Goal: Find contact information

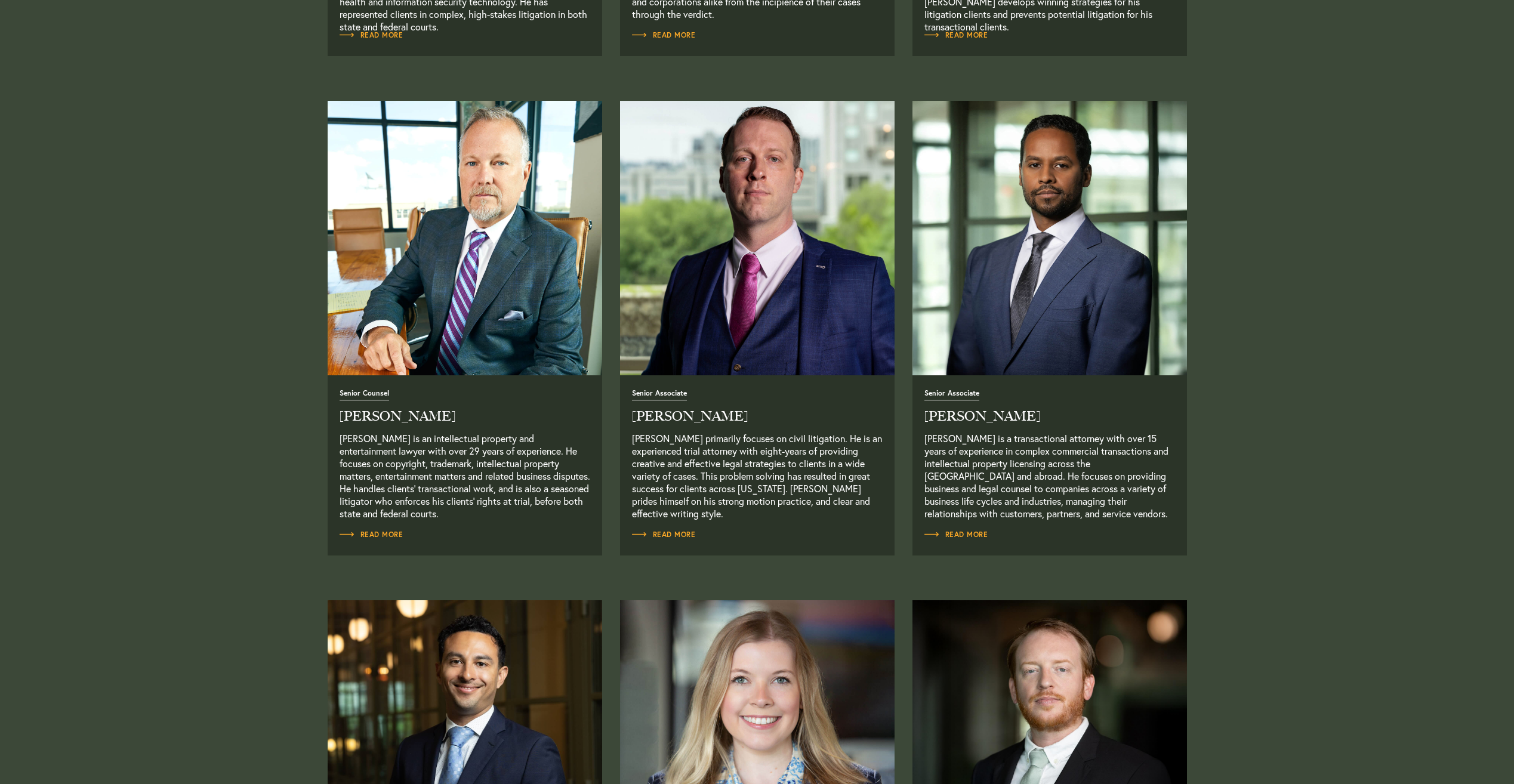
scroll to position [1193, 0]
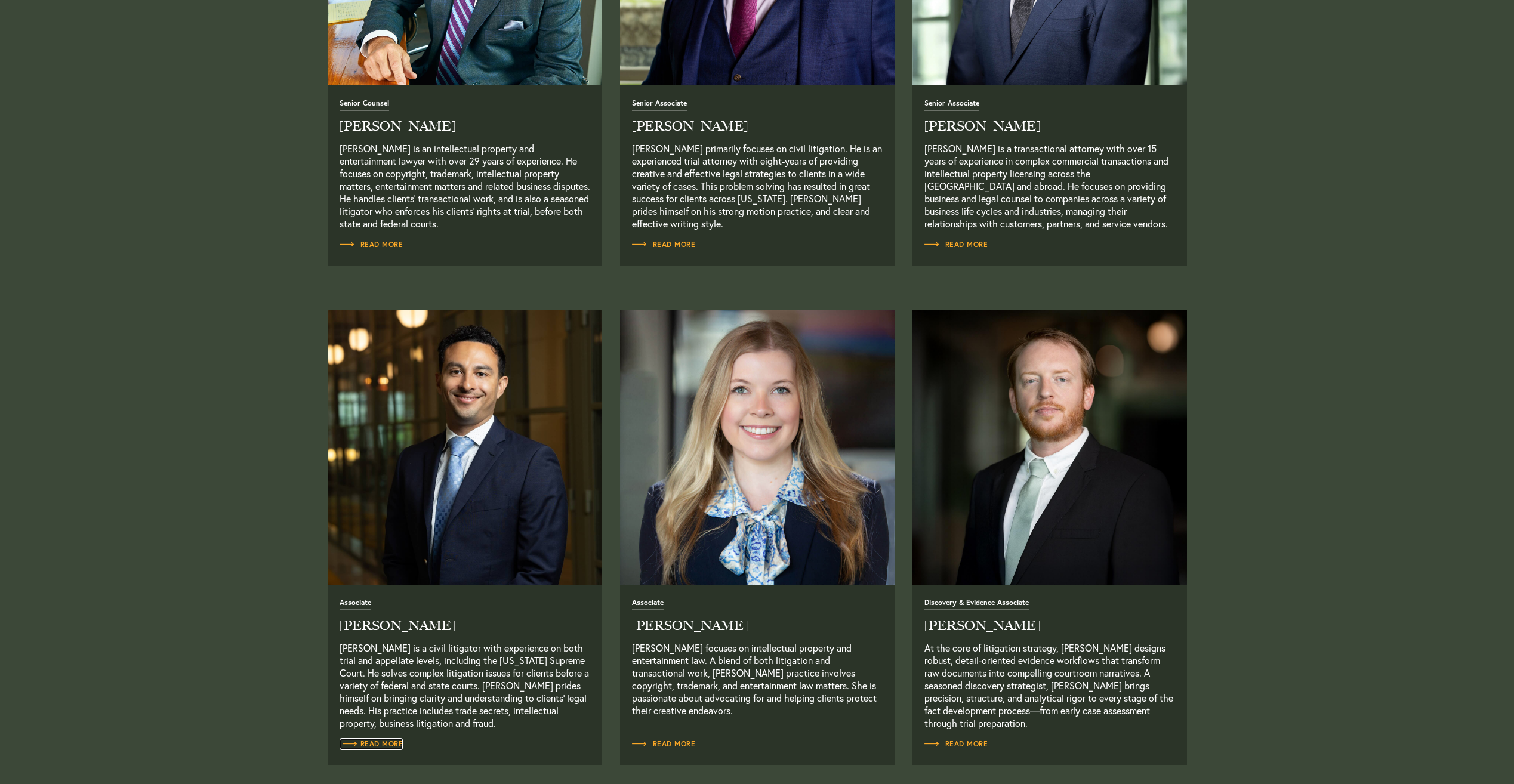
click at [385, 747] on span "Read More" at bounding box center [372, 744] width 64 height 7
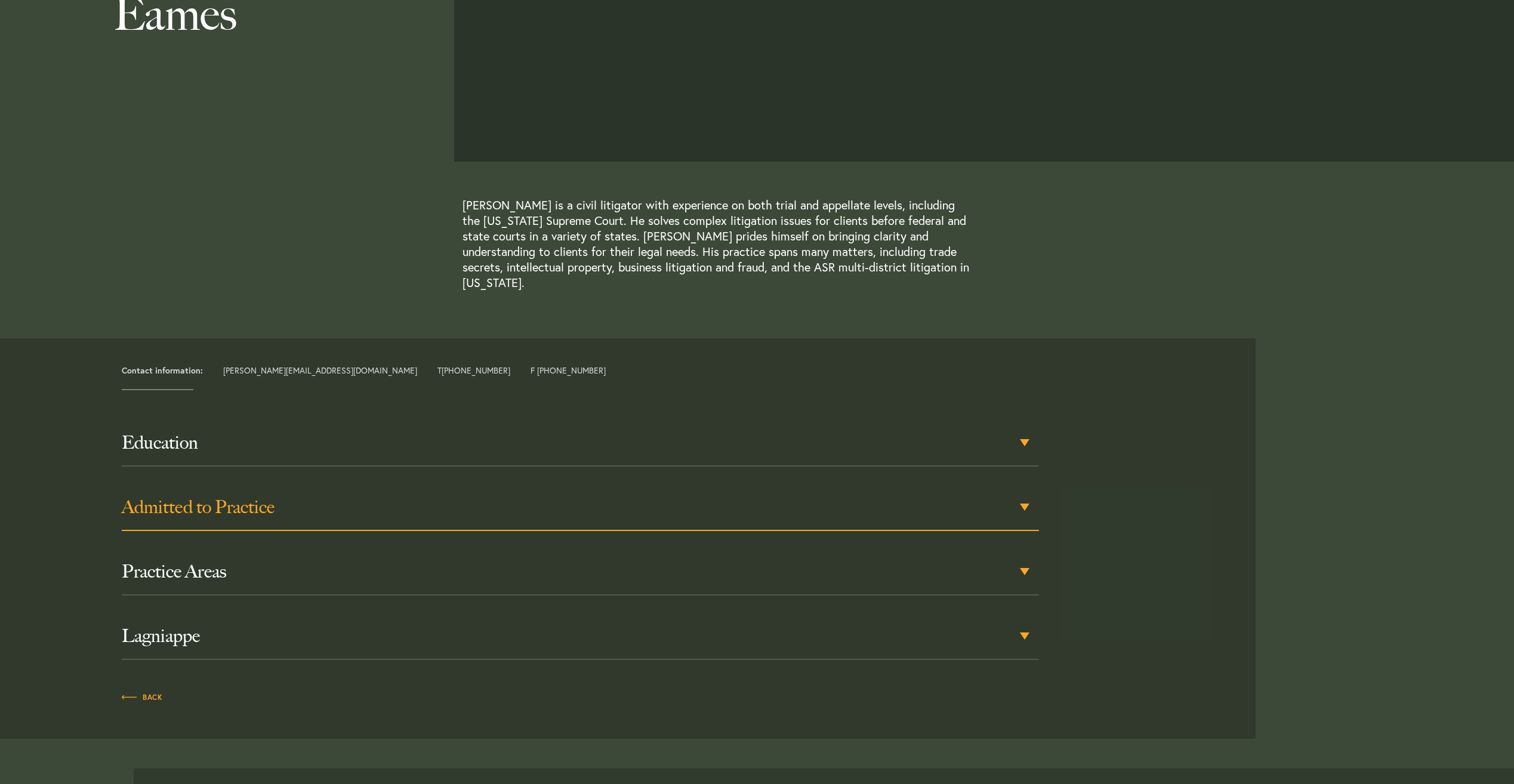
scroll to position [239, 0]
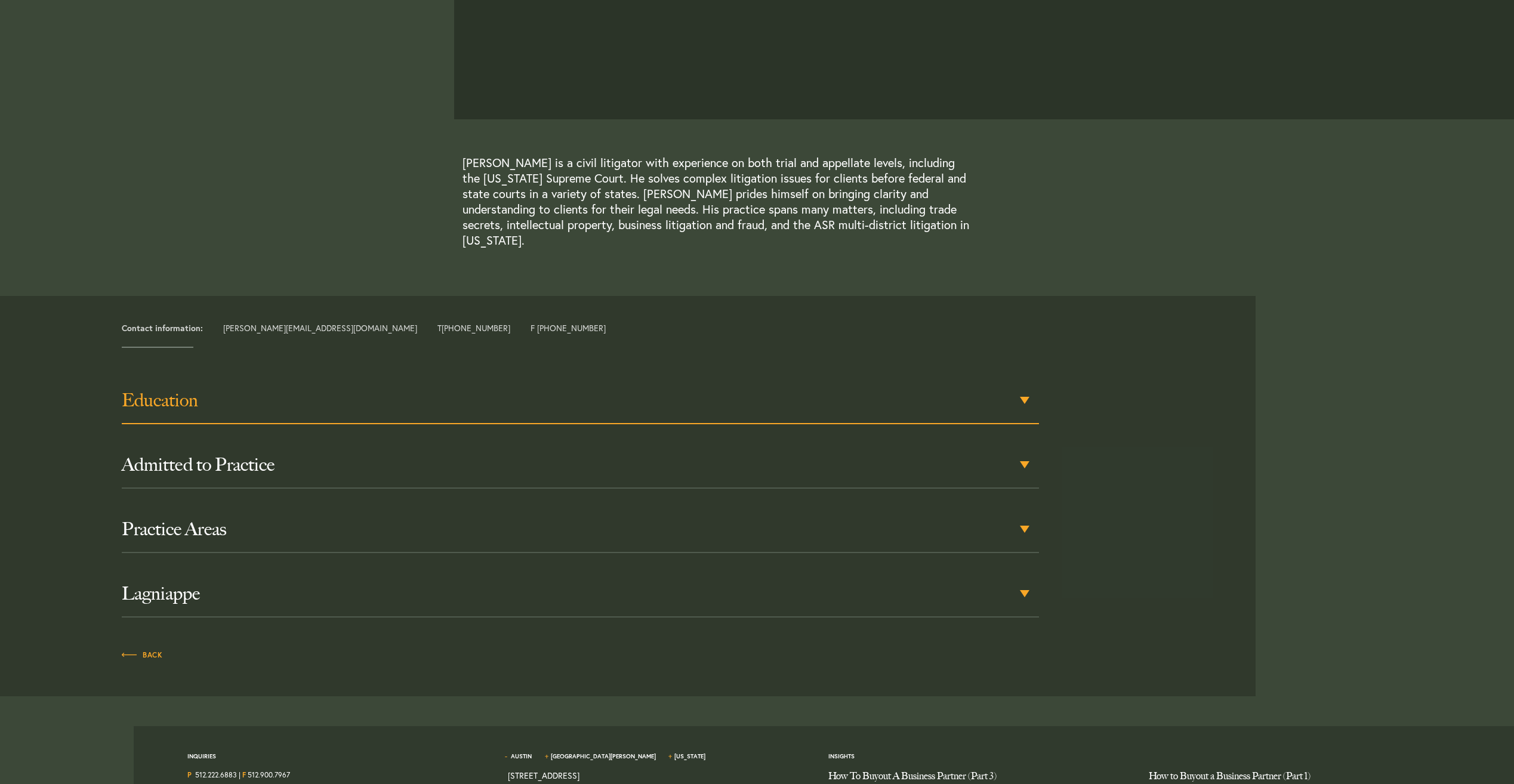
click at [218, 378] on div "Education" at bounding box center [580, 401] width 917 height 47
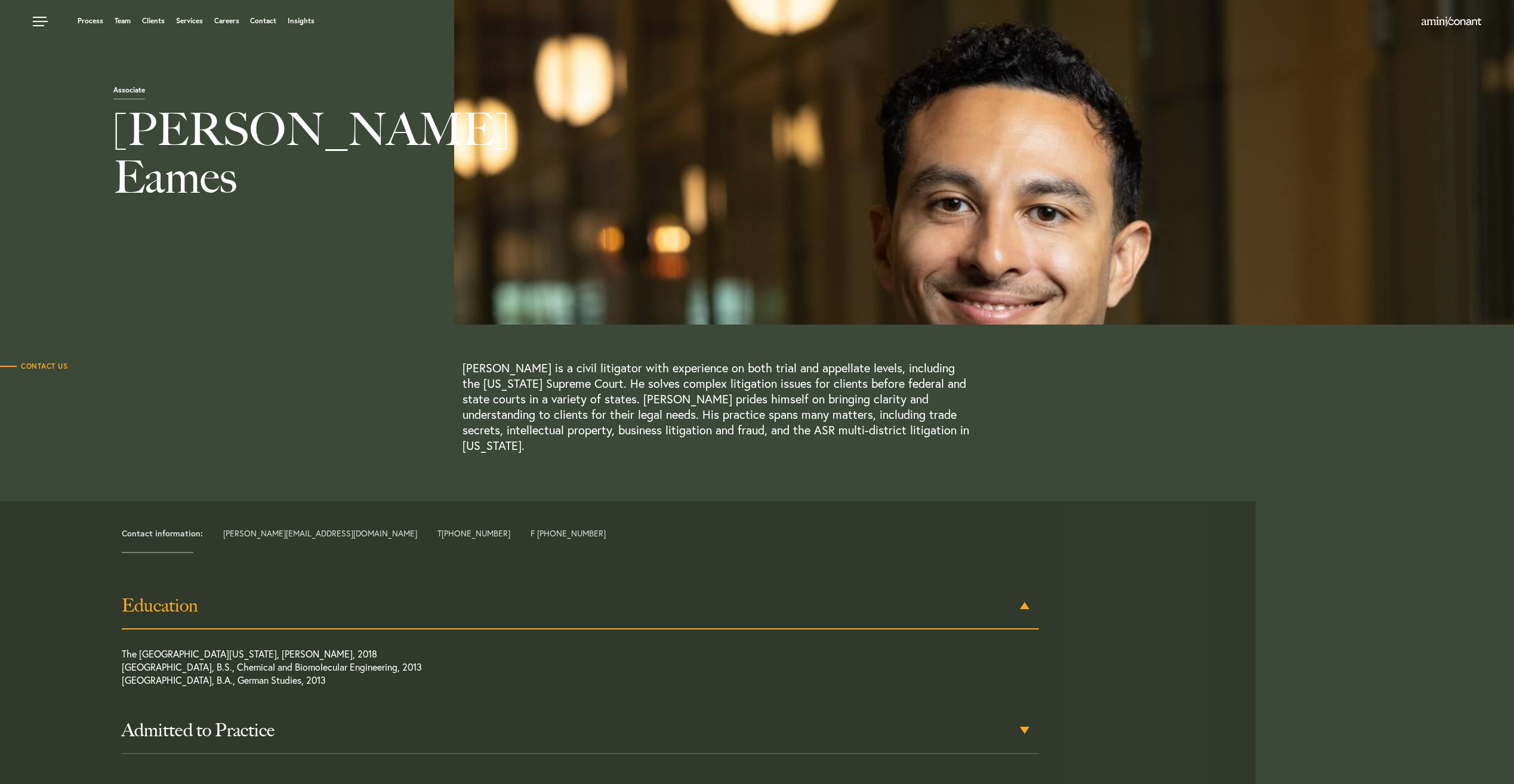
scroll to position [0, 0]
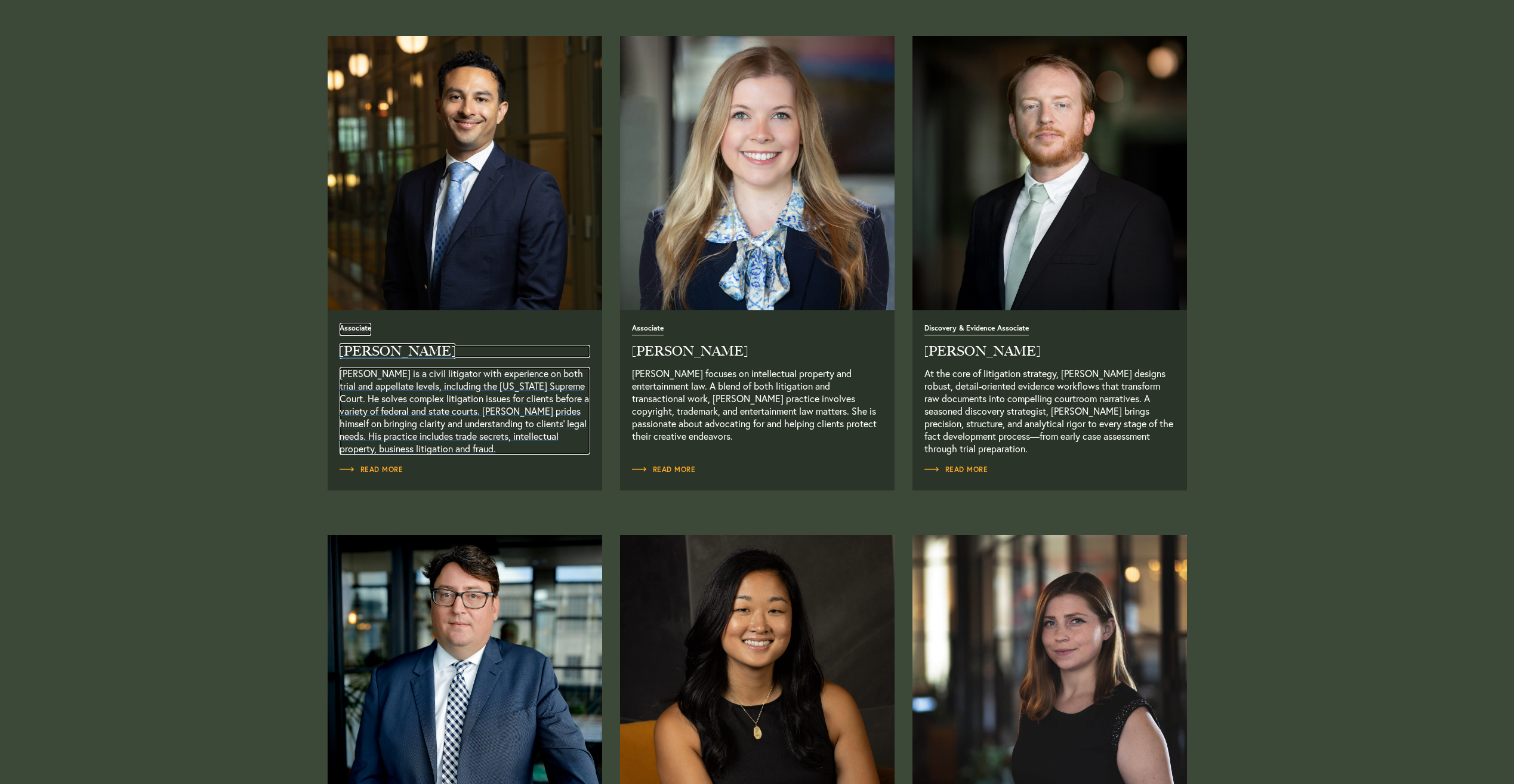
click at [401, 365] on link "Associate Josh Eames Josh Eames-Cepero is a civil litigator with experience on …" at bounding box center [465, 388] width 251 height 132
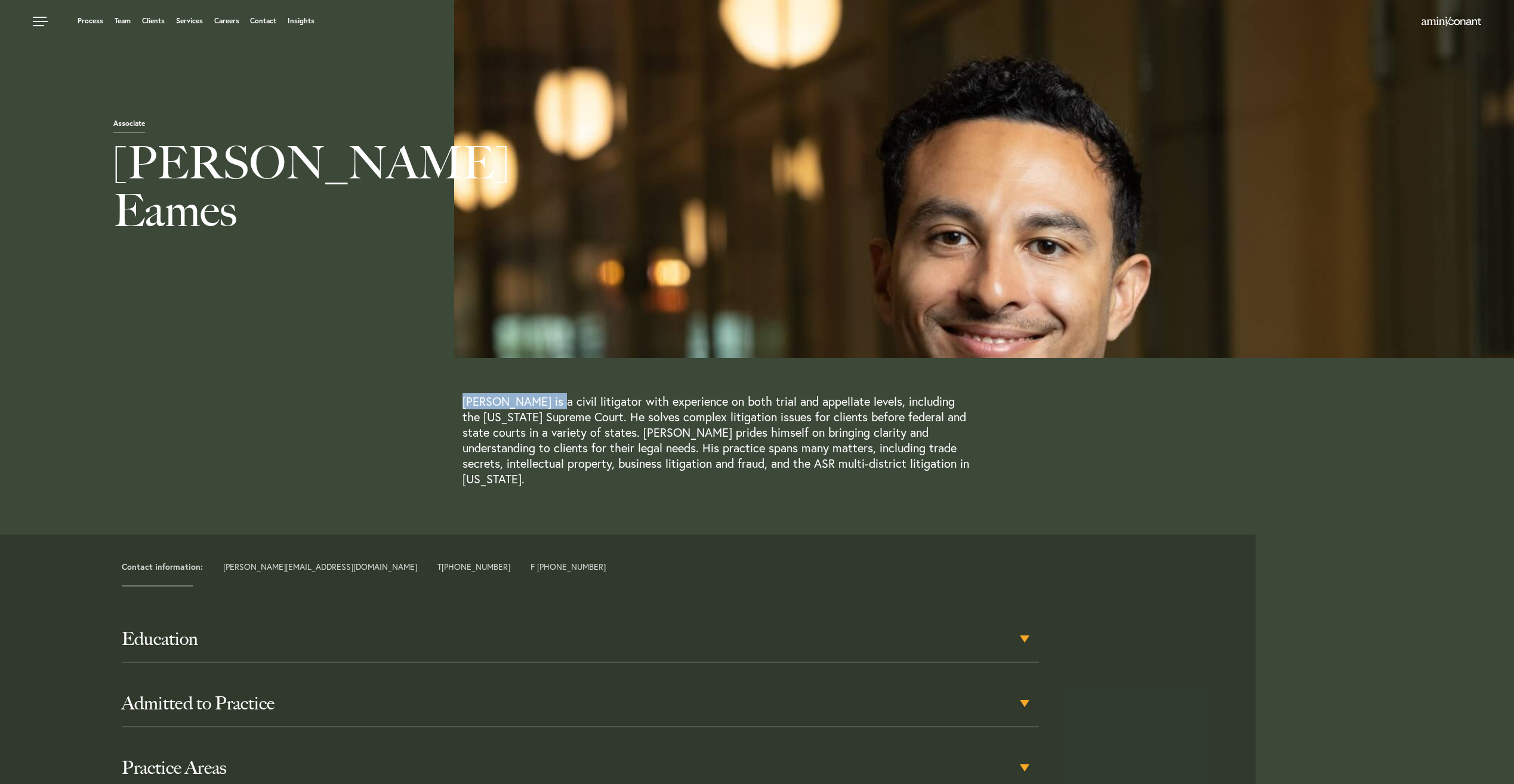
drag, startPoint x: 565, startPoint y: 402, endPoint x: 448, endPoint y: 403, distance: 117.0
click at [448, 403] on div "Contact Us Josh Eames-Cepero is a civil litigator with experience on both trial…" at bounding box center [694, 440] width 1388 height 93
copy div "Josh Eames-Cepero"
